Goal: Find specific page/section: Find specific page/section

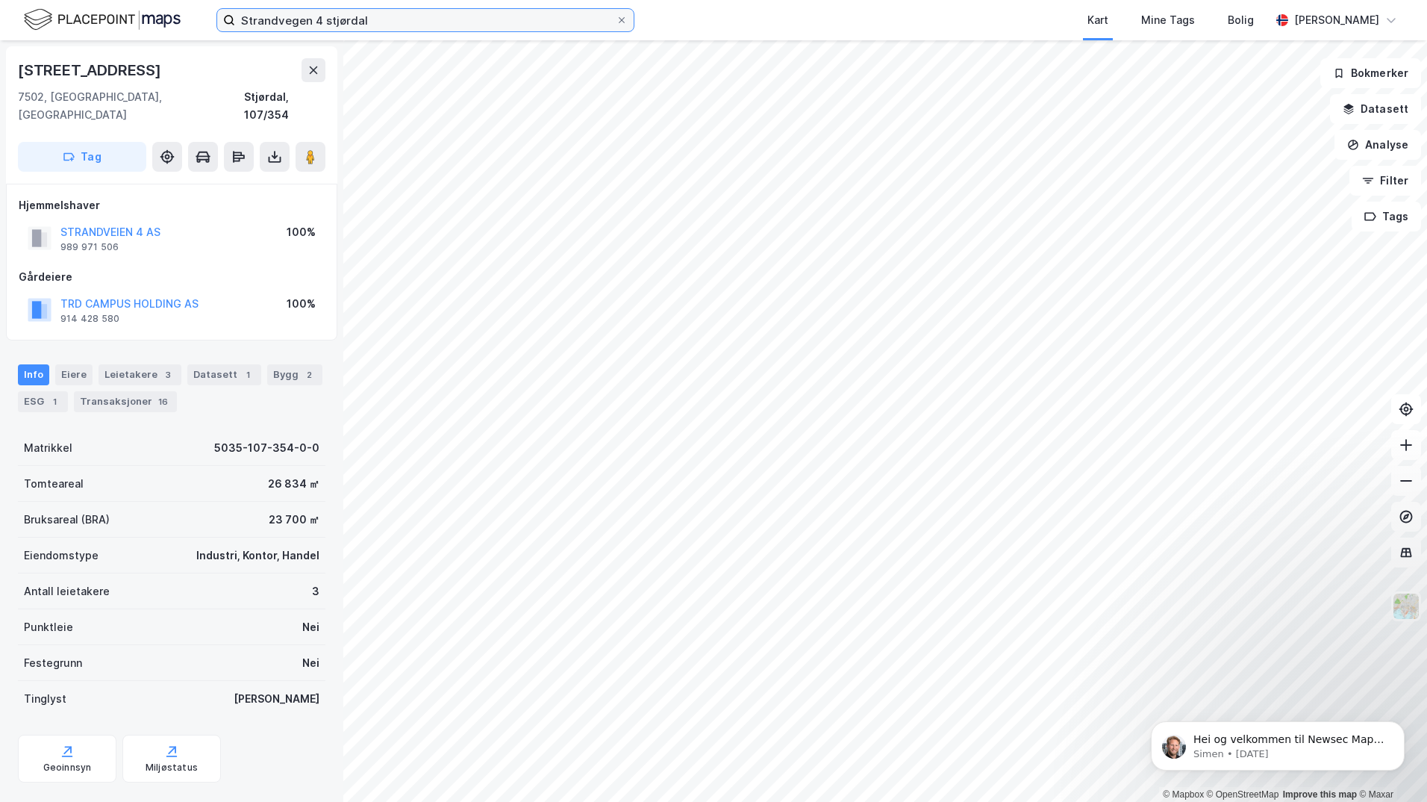
click at [374, 16] on input "Strandvegen 4 stjørdal" at bounding box center [425, 20] width 381 height 22
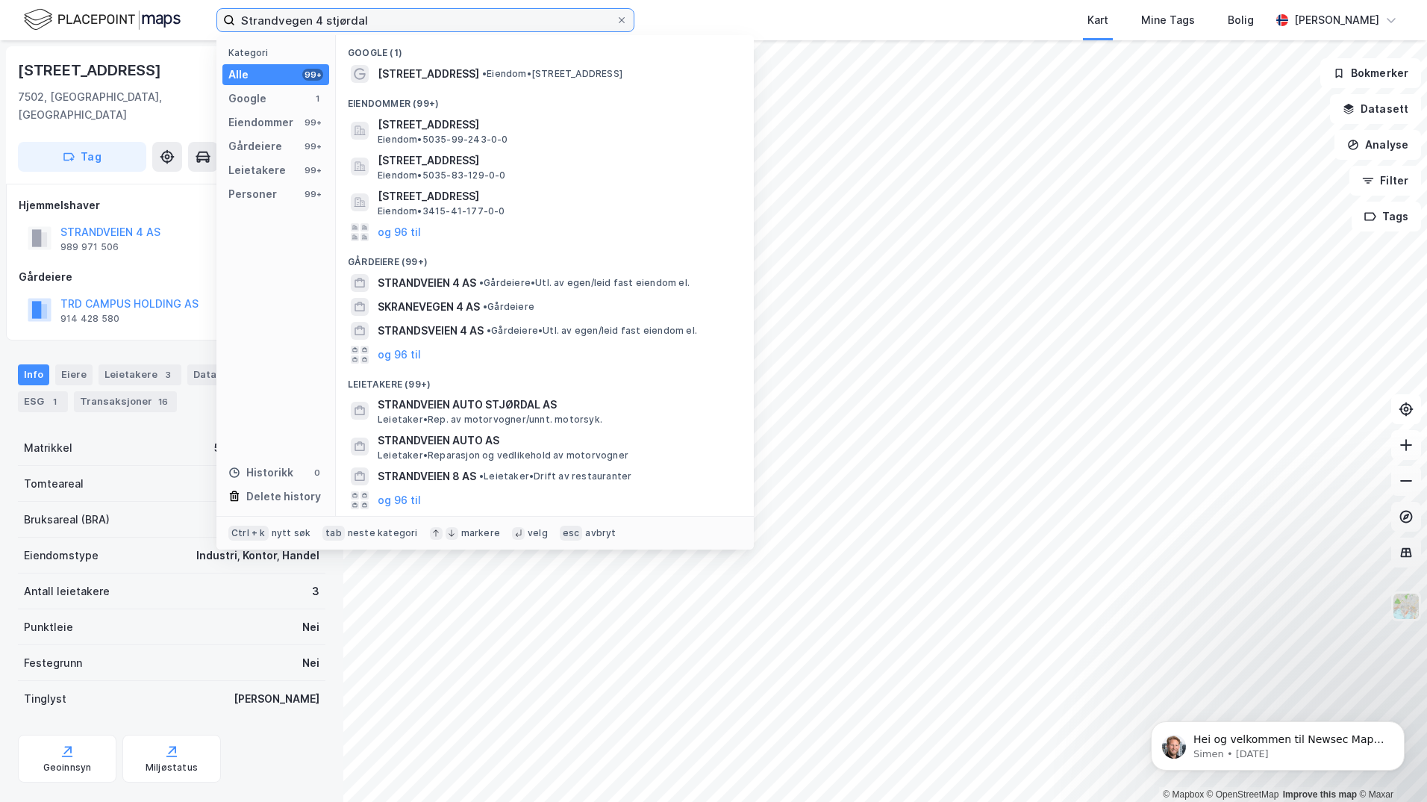
drag, startPoint x: 419, startPoint y: 17, endPoint x: 208, endPoint y: 19, distance: 211.2
click at [208, 19] on div "Strandvegen 4 stjørdal Kategori Alle 99+ Google 1 Eiendommer 99+ Gårdeiere 99+ …" at bounding box center [713, 20] width 1427 height 40
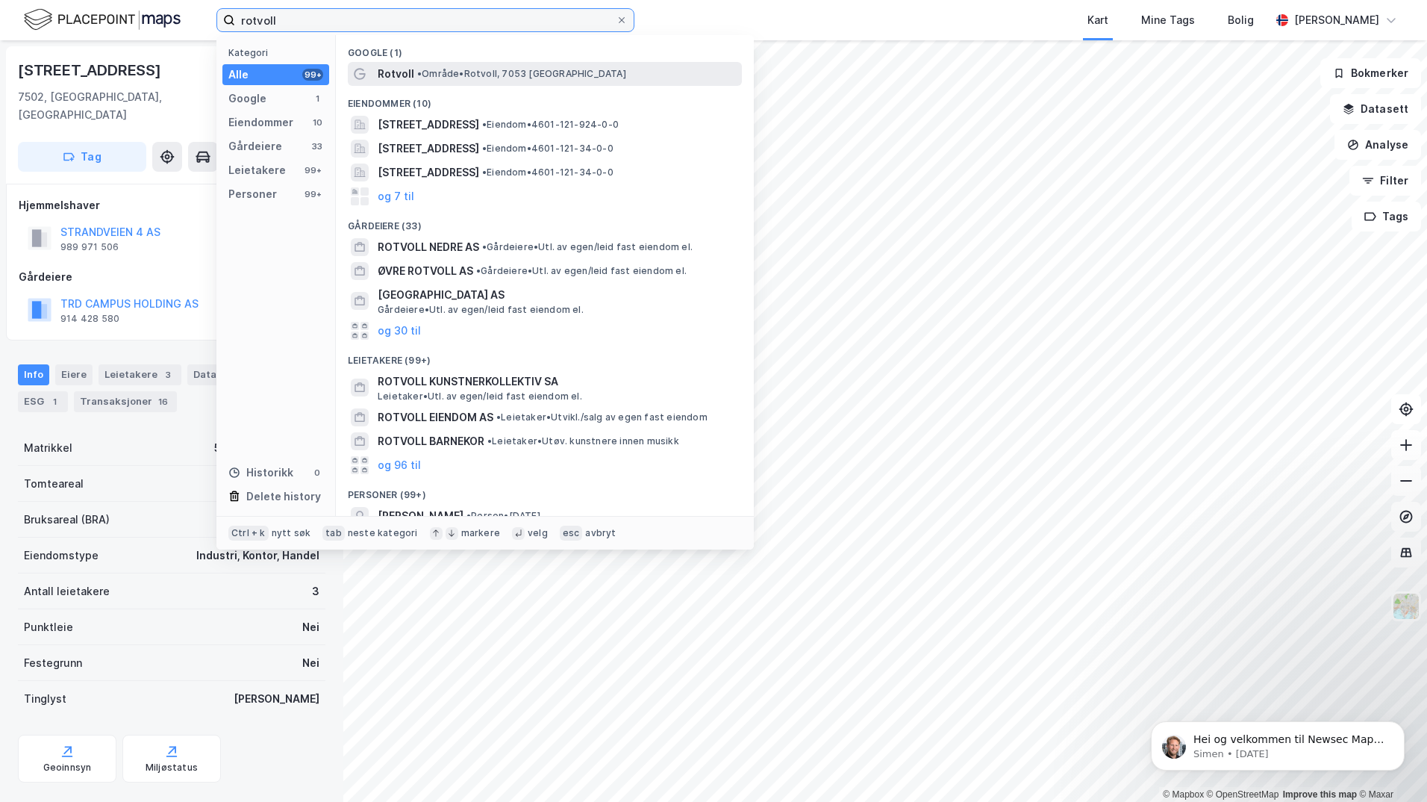
type input "rotvoll"
click at [534, 69] on span "• Område • [GEOGRAPHIC_DATA], 7053 [GEOGRAPHIC_DATA]" at bounding box center [521, 74] width 209 height 12
